Goal: Task Accomplishment & Management: Manage account settings

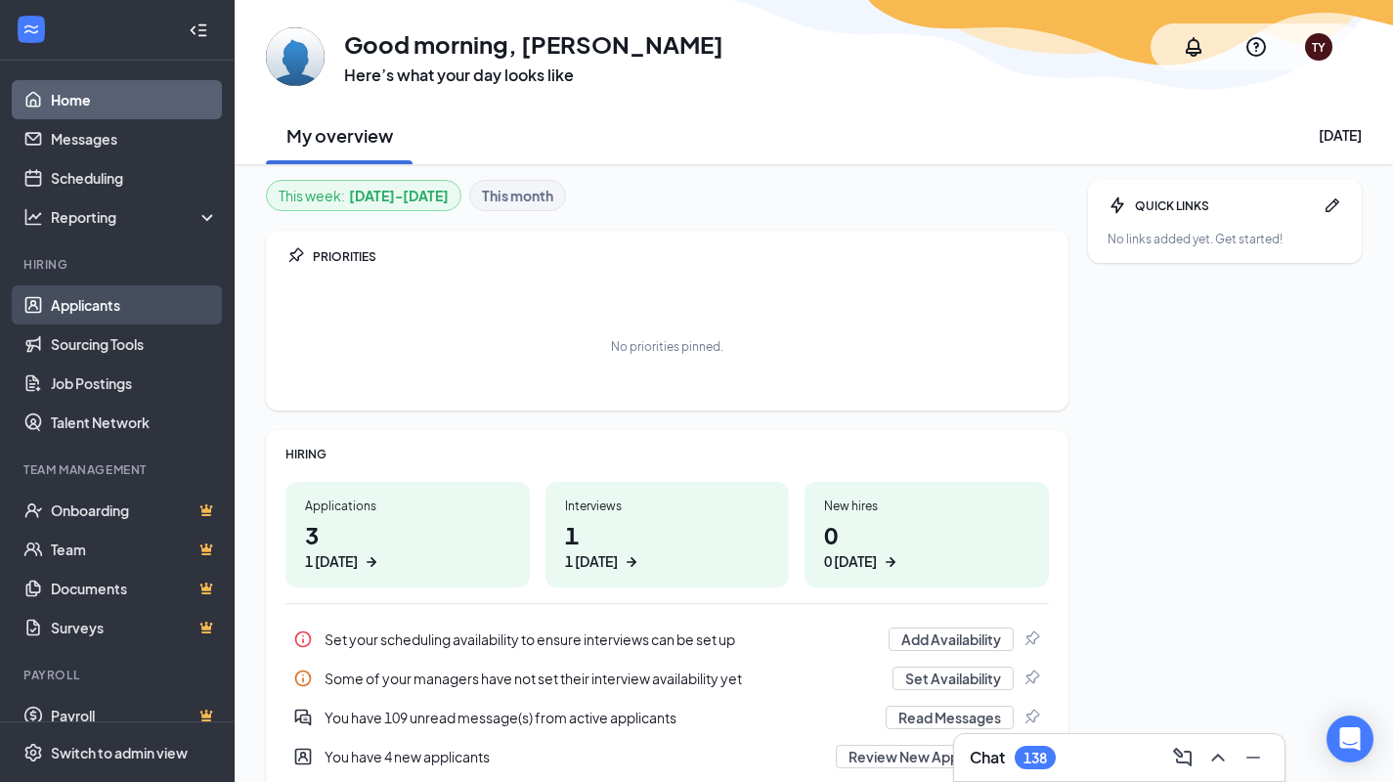
click at [113, 310] on link "Applicants" at bounding box center [134, 305] width 167 height 39
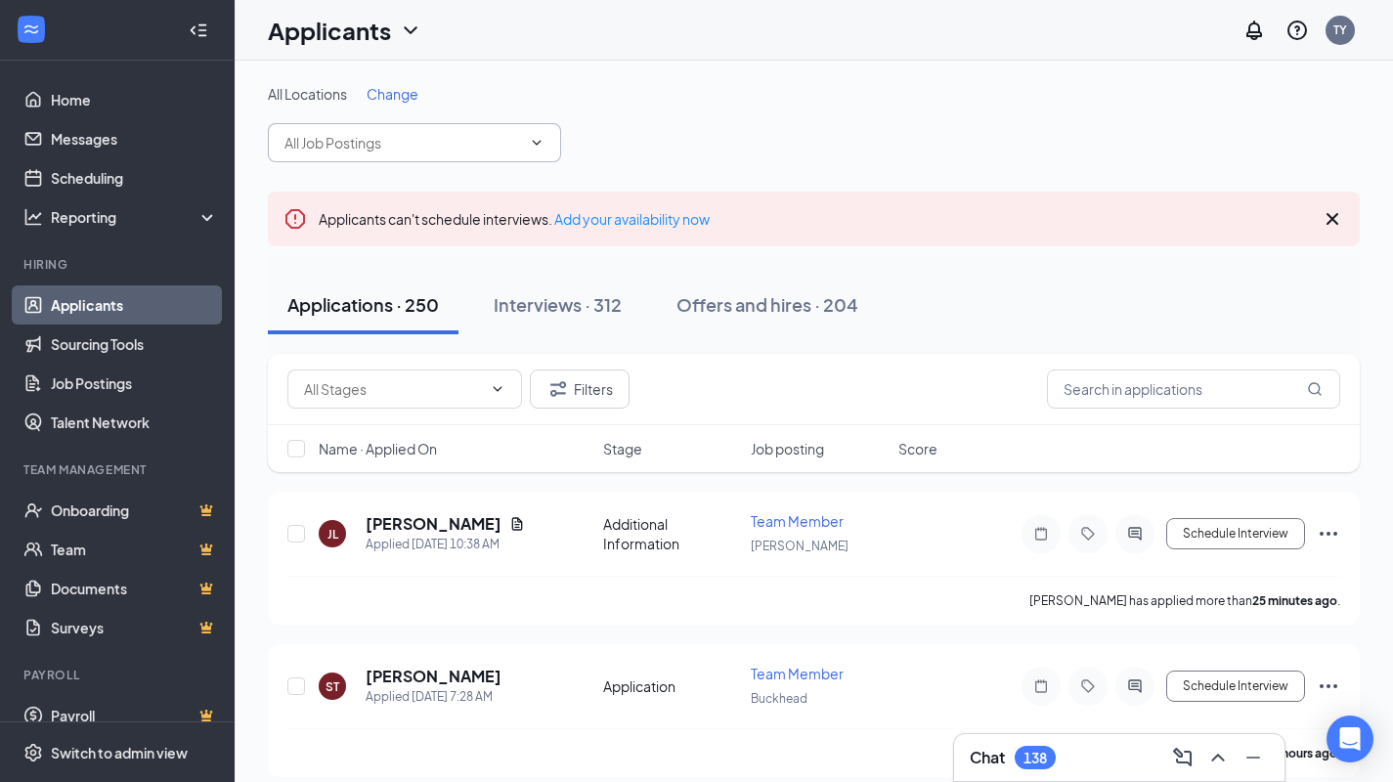
click at [544, 143] on icon "ChevronDown" at bounding box center [537, 143] width 16 height 16
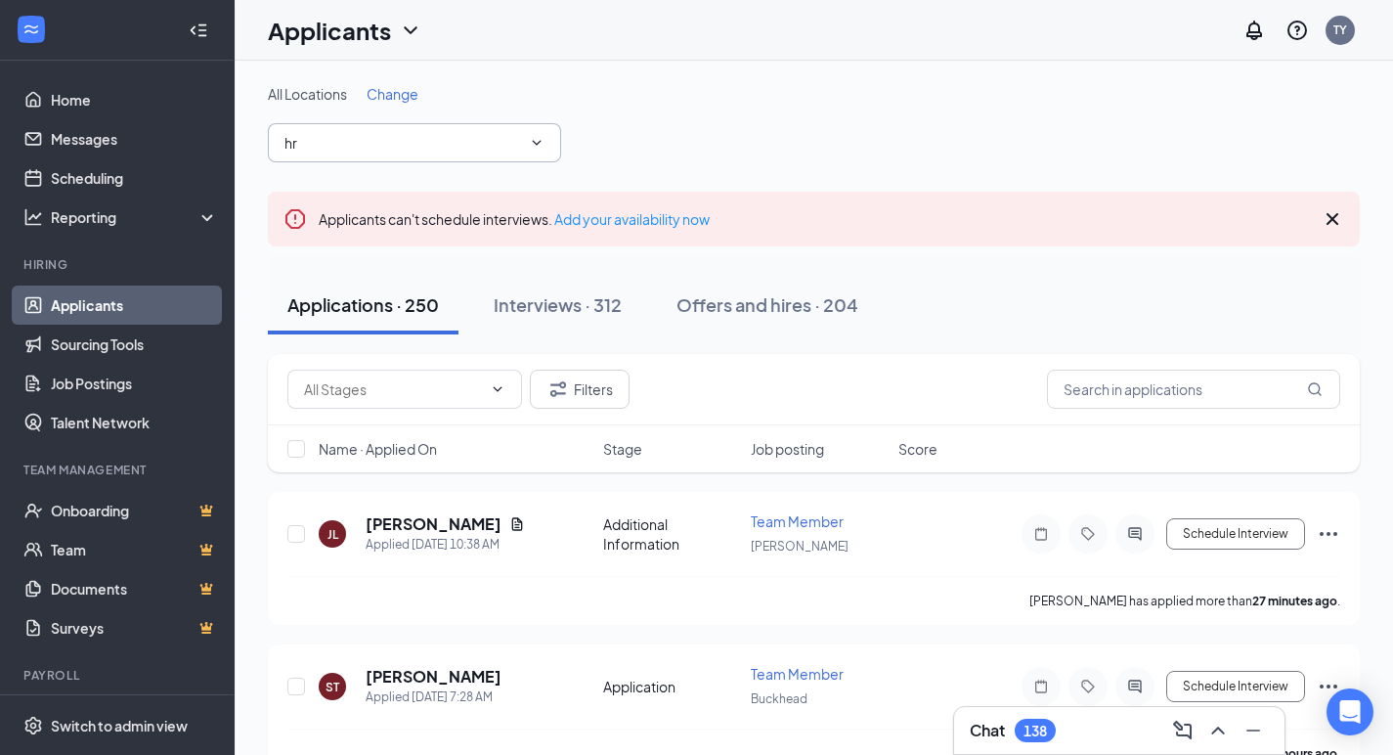
type input "hr"
click at [521, 137] on span "hr" at bounding box center [414, 142] width 293 height 39
click at [547, 143] on span "hr" at bounding box center [414, 142] width 293 height 39
click at [528, 142] on span at bounding box center [535, 143] width 20 height 16
click at [543, 148] on icon "ChevronDown" at bounding box center [537, 143] width 16 height 16
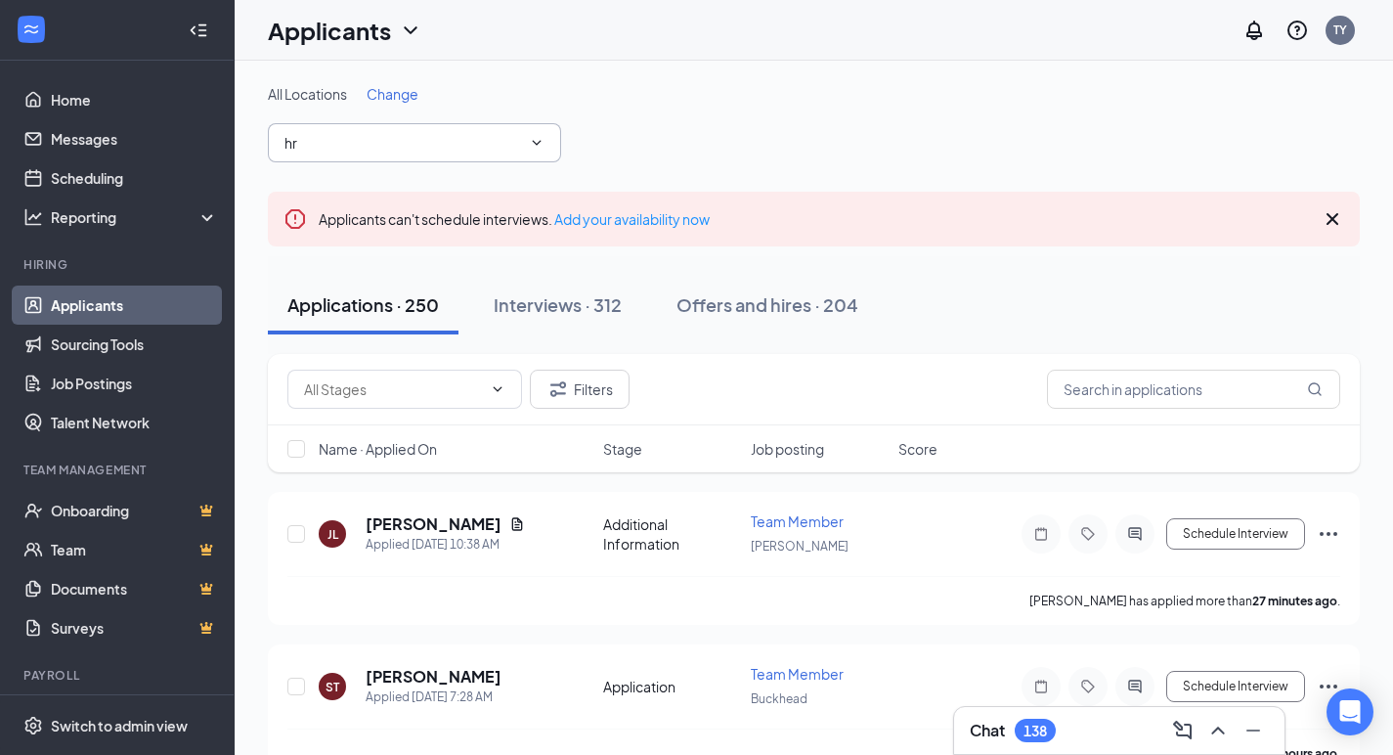
click at [550, 148] on span "hr" at bounding box center [414, 142] width 293 height 39
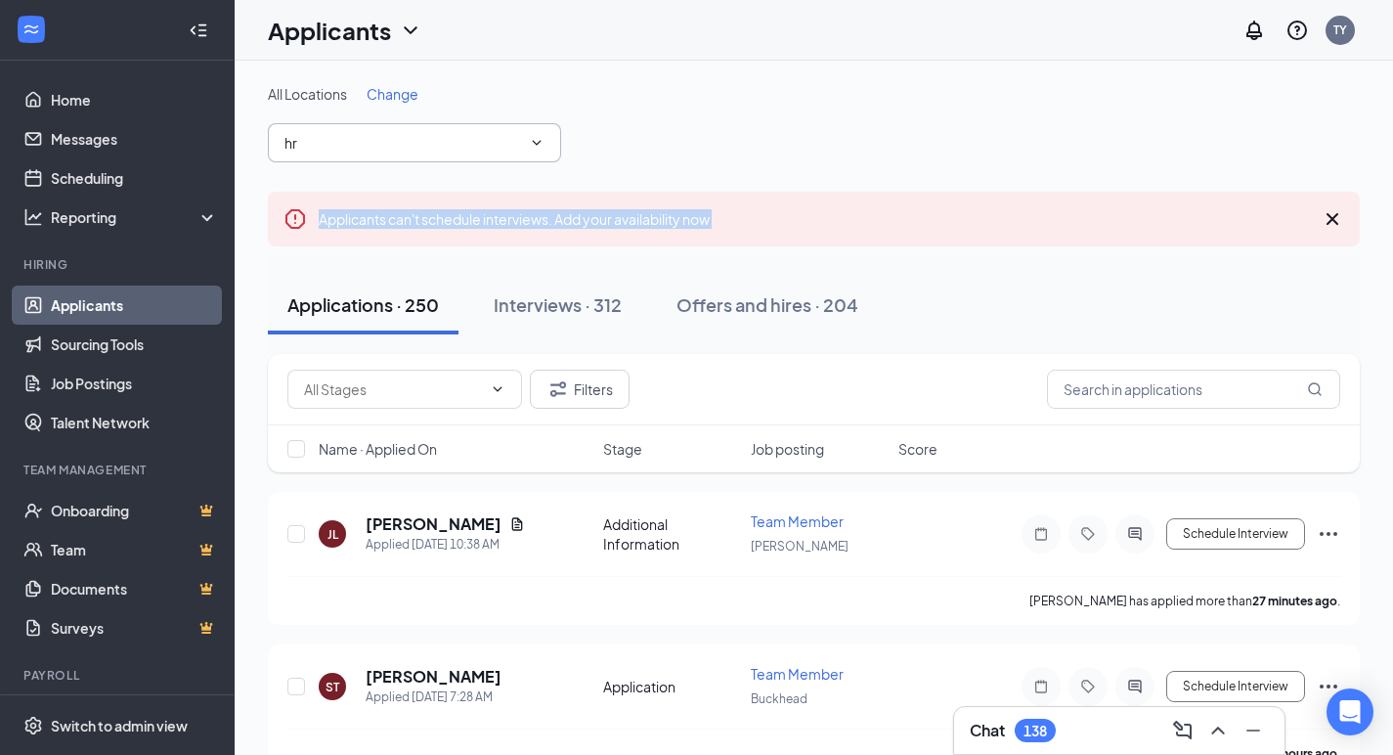
click at [550, 148] on span "hr" at bounding box center [414, 142] width 293 height 39
click at [536, 151] on span "hr" at bounding box center [414, 142] width 293 height 39
click at [526, 141] on span at bounding box center [535, 143] width 20 height 16
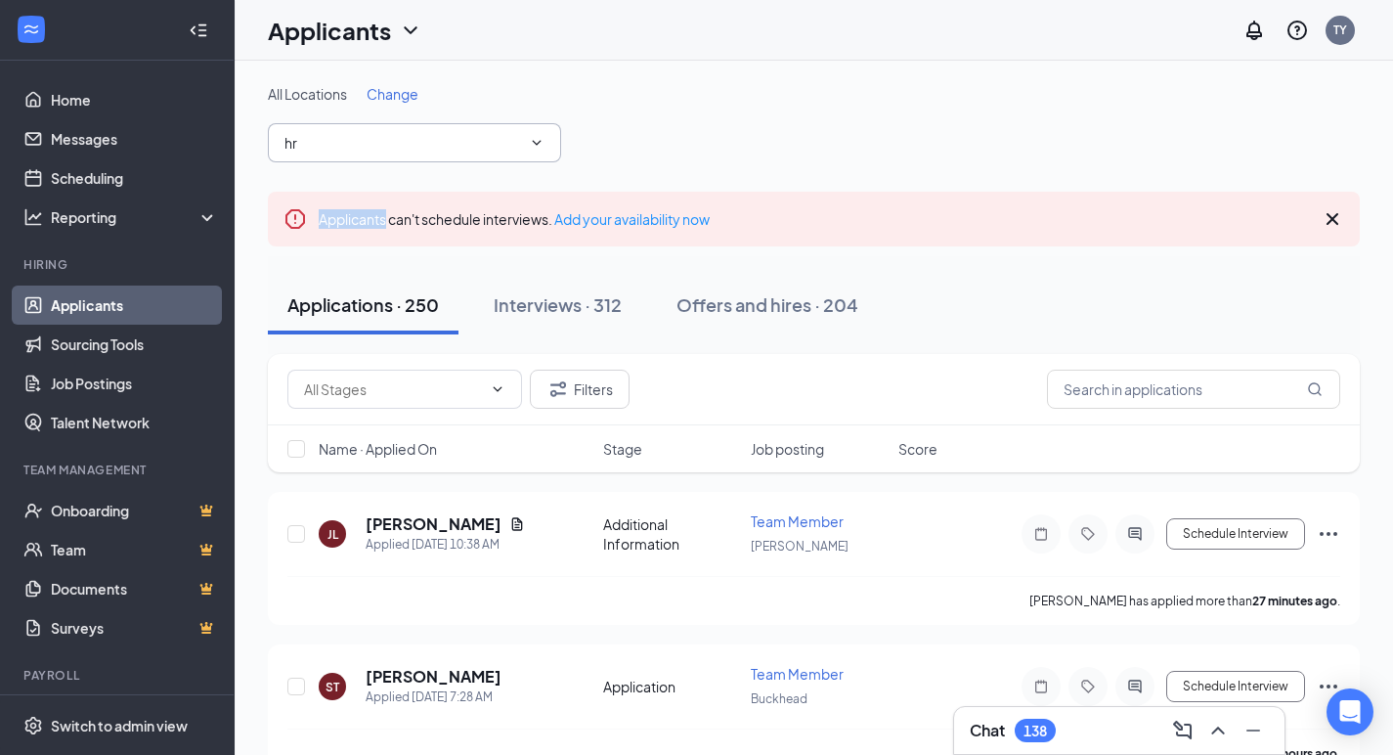
click at [526, 141] on span at bounding box center [535, 143] width 20 height 16
click at [518, 143] on input "hr" at bounding box center [403, 143] width 237 height 22
type input "h"
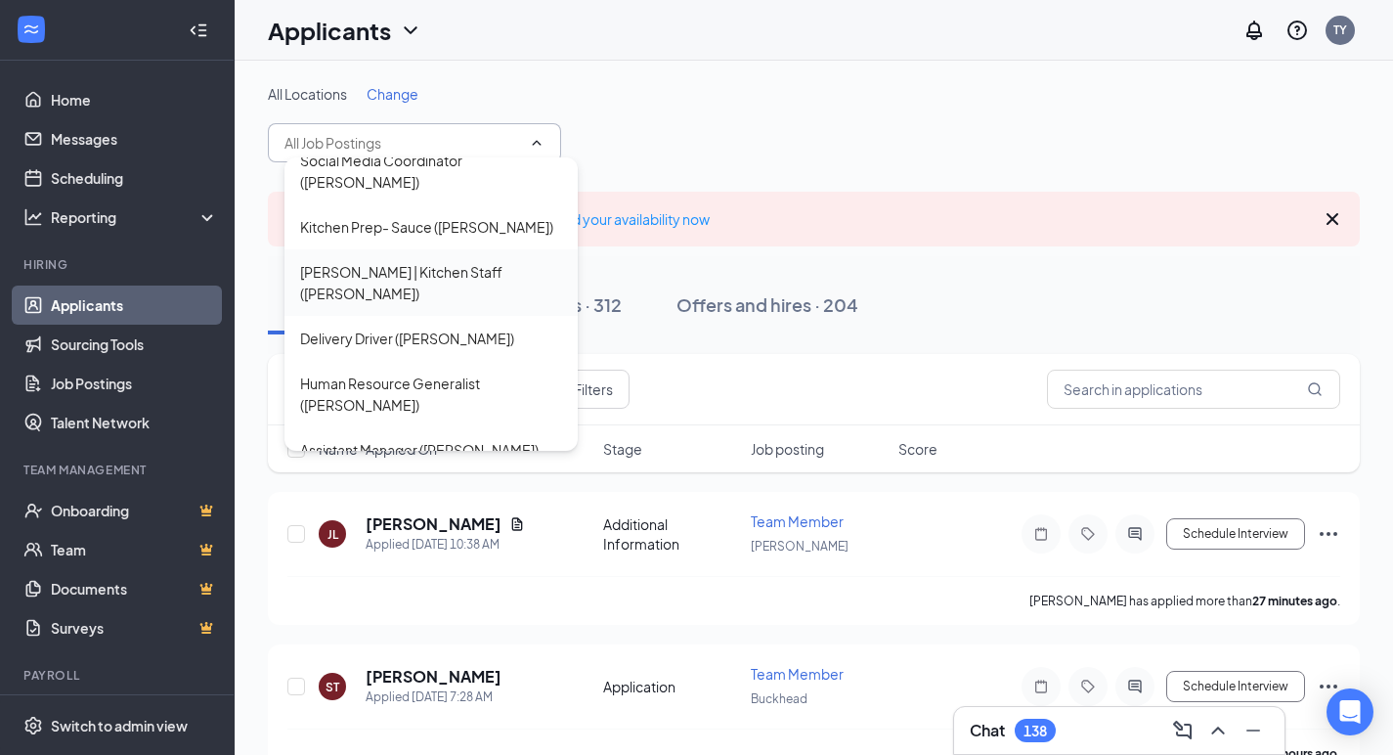
scroll to position [239, 0]
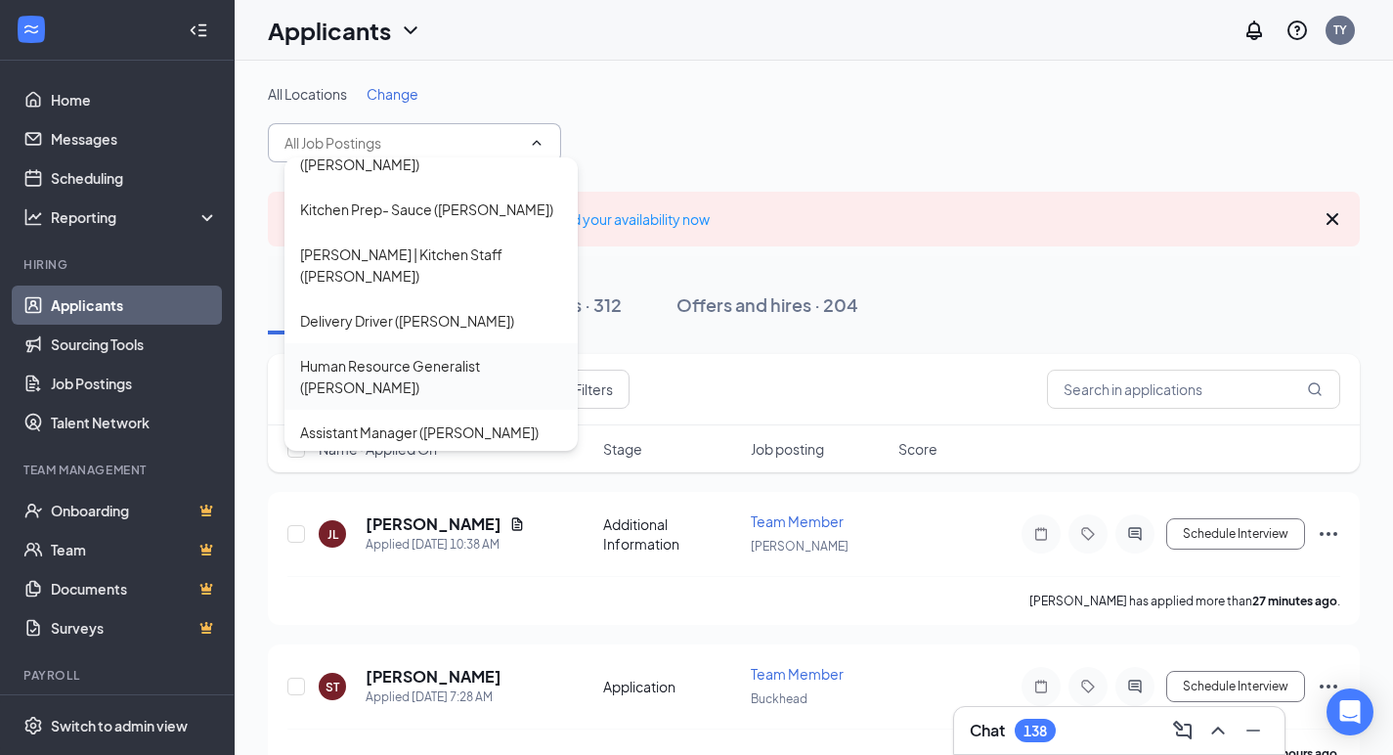
click at [456, 355] on div "Human Resource Generalist (Hostetter)" at bounding box center [431, 376] width 262 height 43
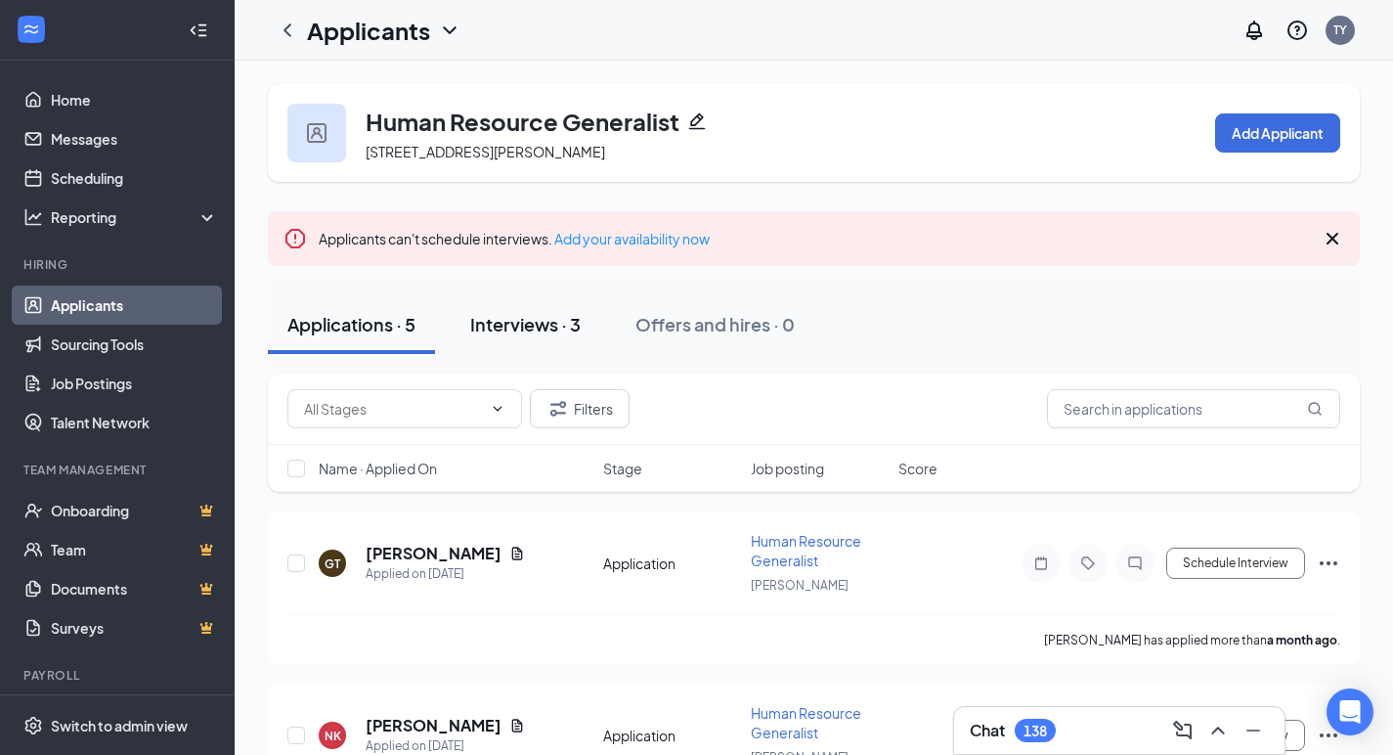
click at [541, 342] on button "Interviews · 3" at bounding box center [526, 324] width 150 height 59
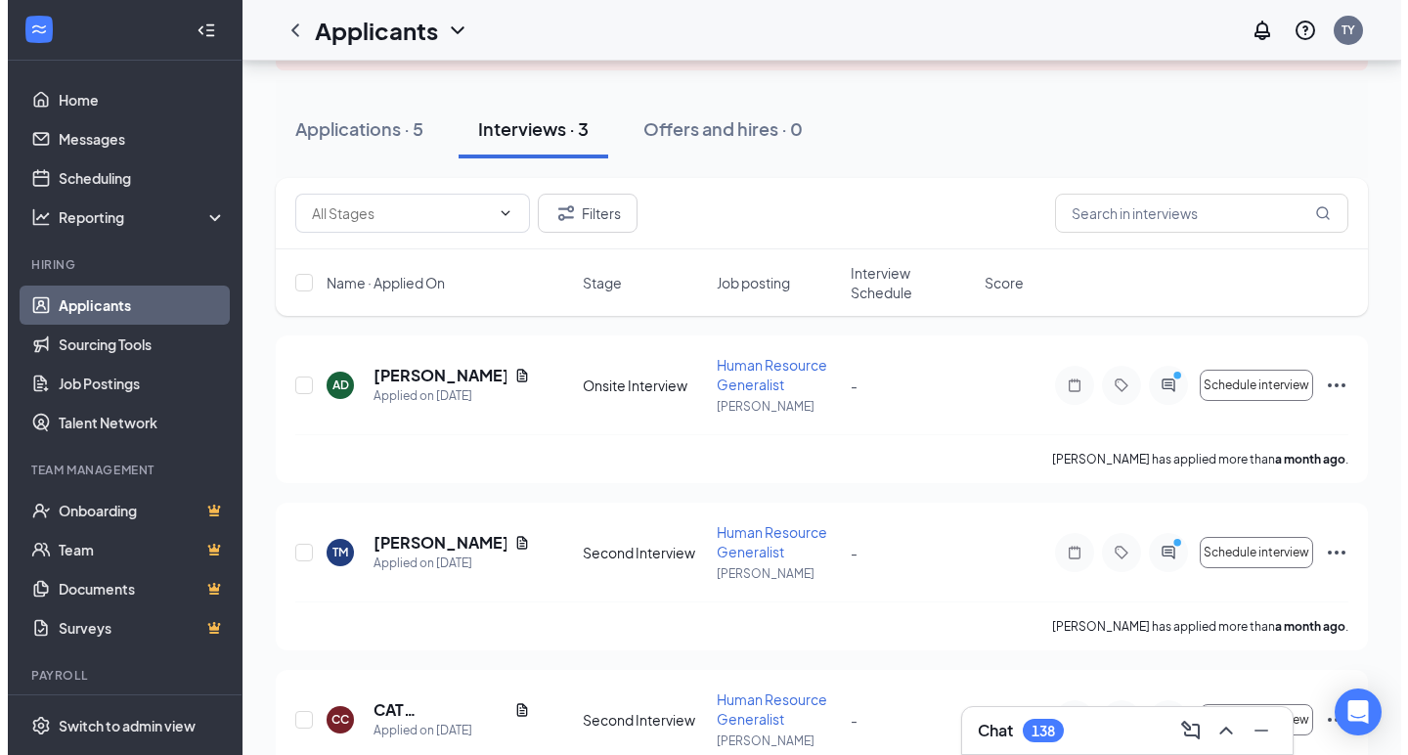
scroll to position [199, 0]
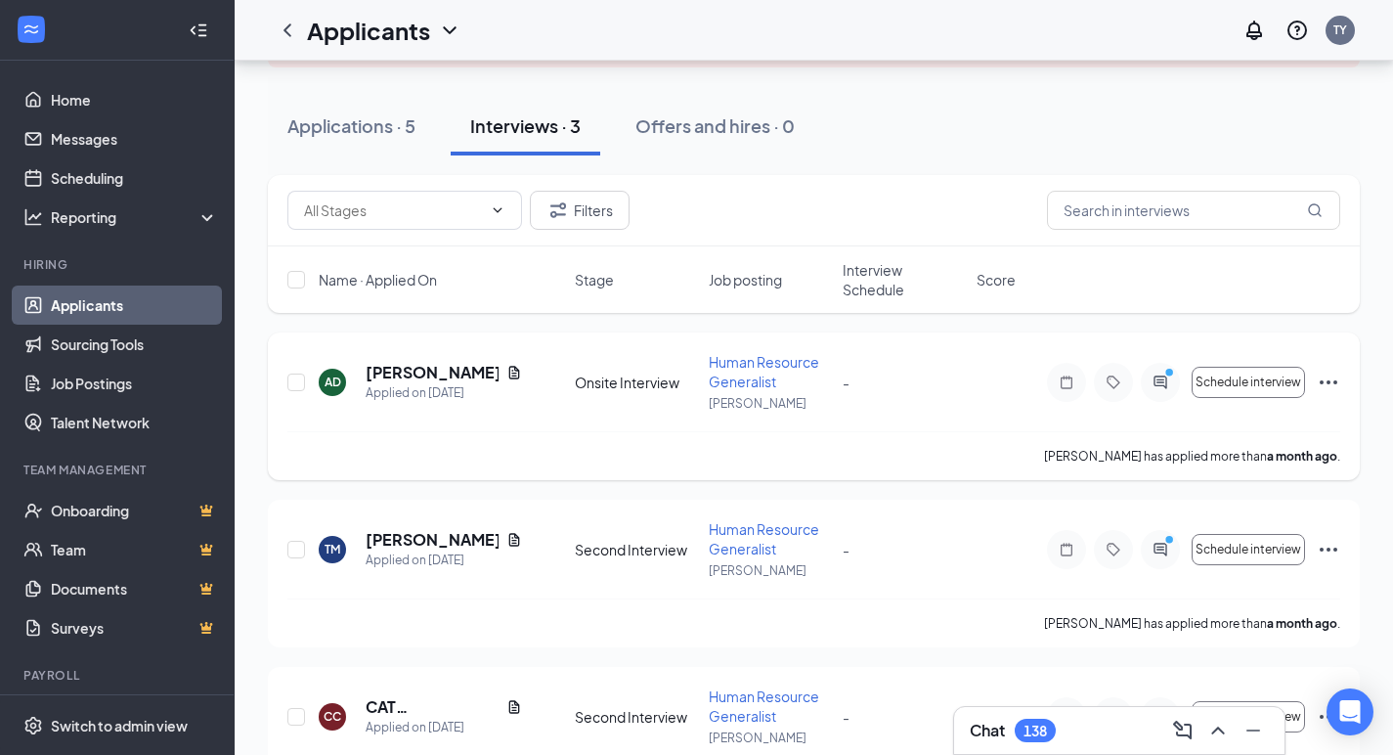
click at [509, 371] on icon "Document" at bounding box center [514, 372] width 11 height 13
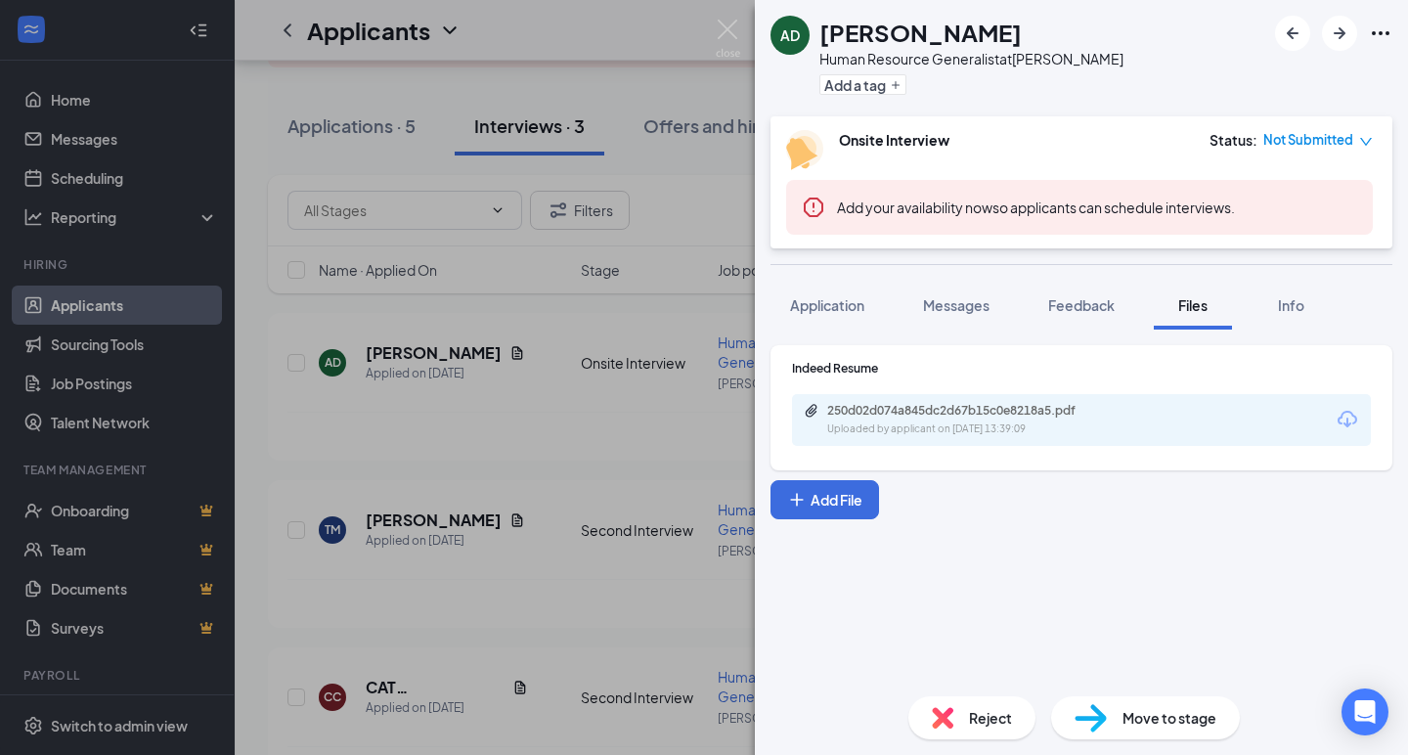
click at [989, 408] on div "250d02d074a845dc2d67b15c0e8218a5.pdf" at bounding box center [964, 411] width 274 height 16
